Goal: Browse casually

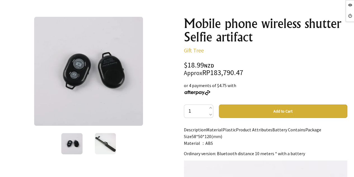
scroll to position [84, 0]
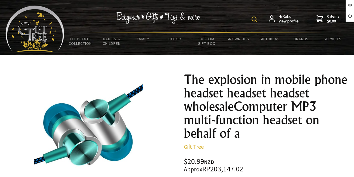
scroll to position [56, 0]
